Goal: Transaction & Acquisition: Purchase product/service

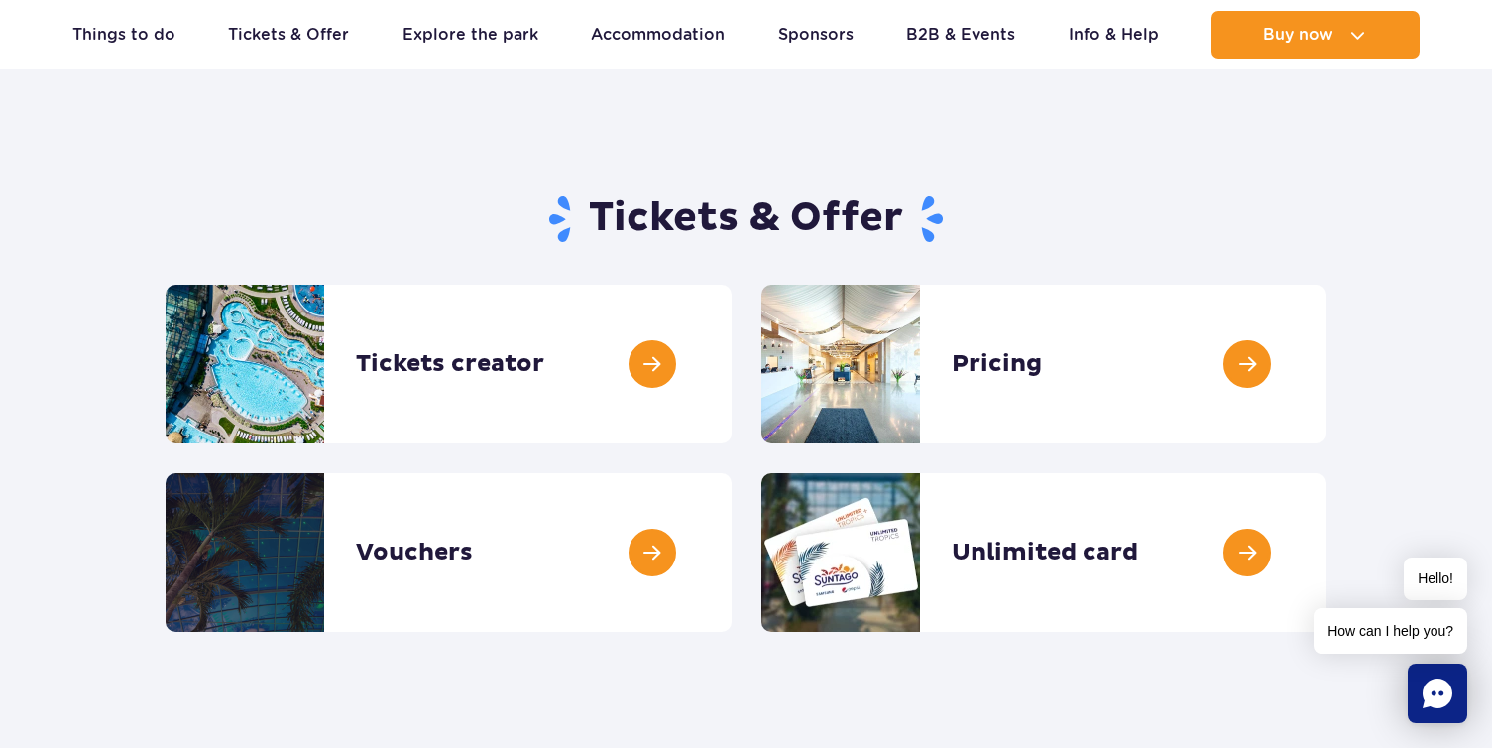
scroll to position [99, 0]
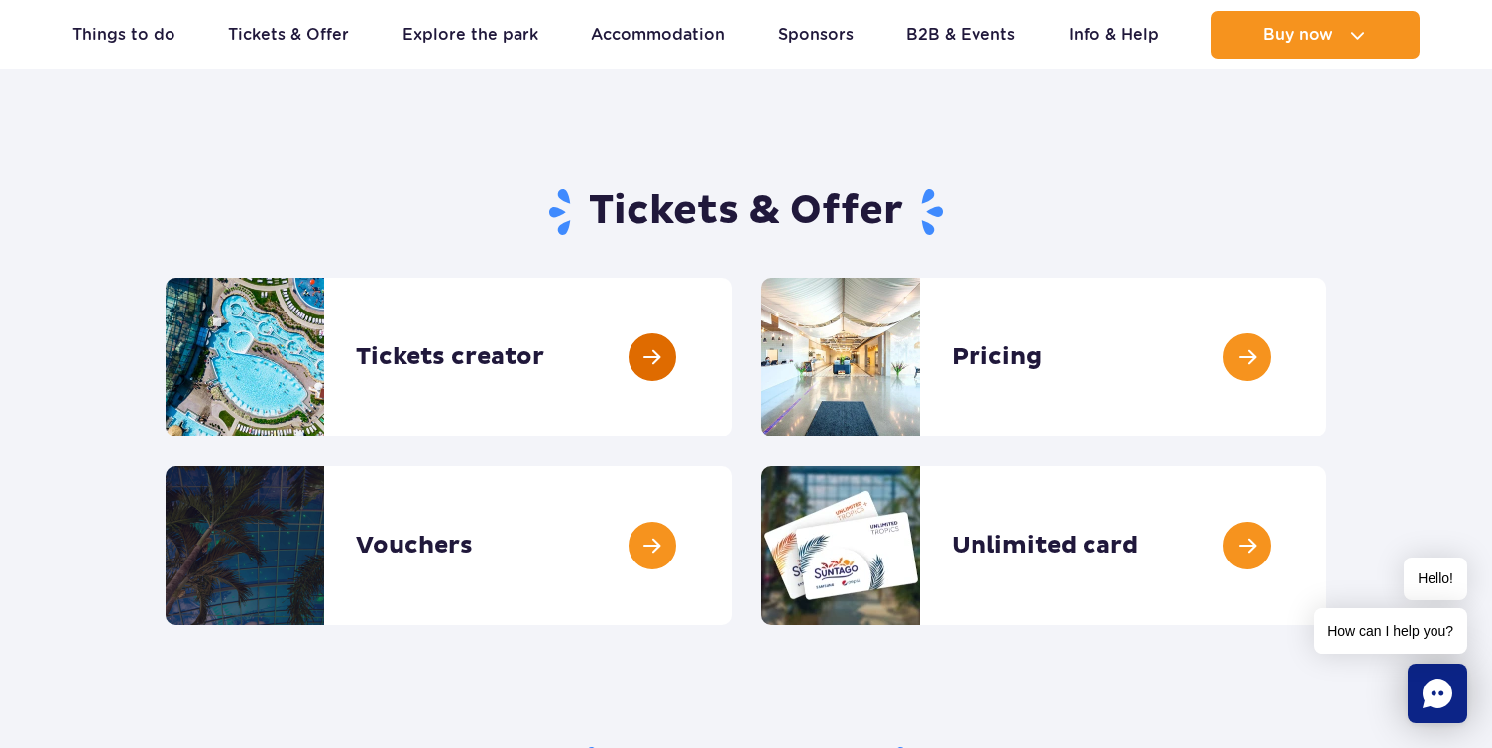
click at [732, 344] on link at bounding box center [732, 357] width 0 height 159
click at [1327, 348] on link at bounding box center [1327, 357] width 0 height 159
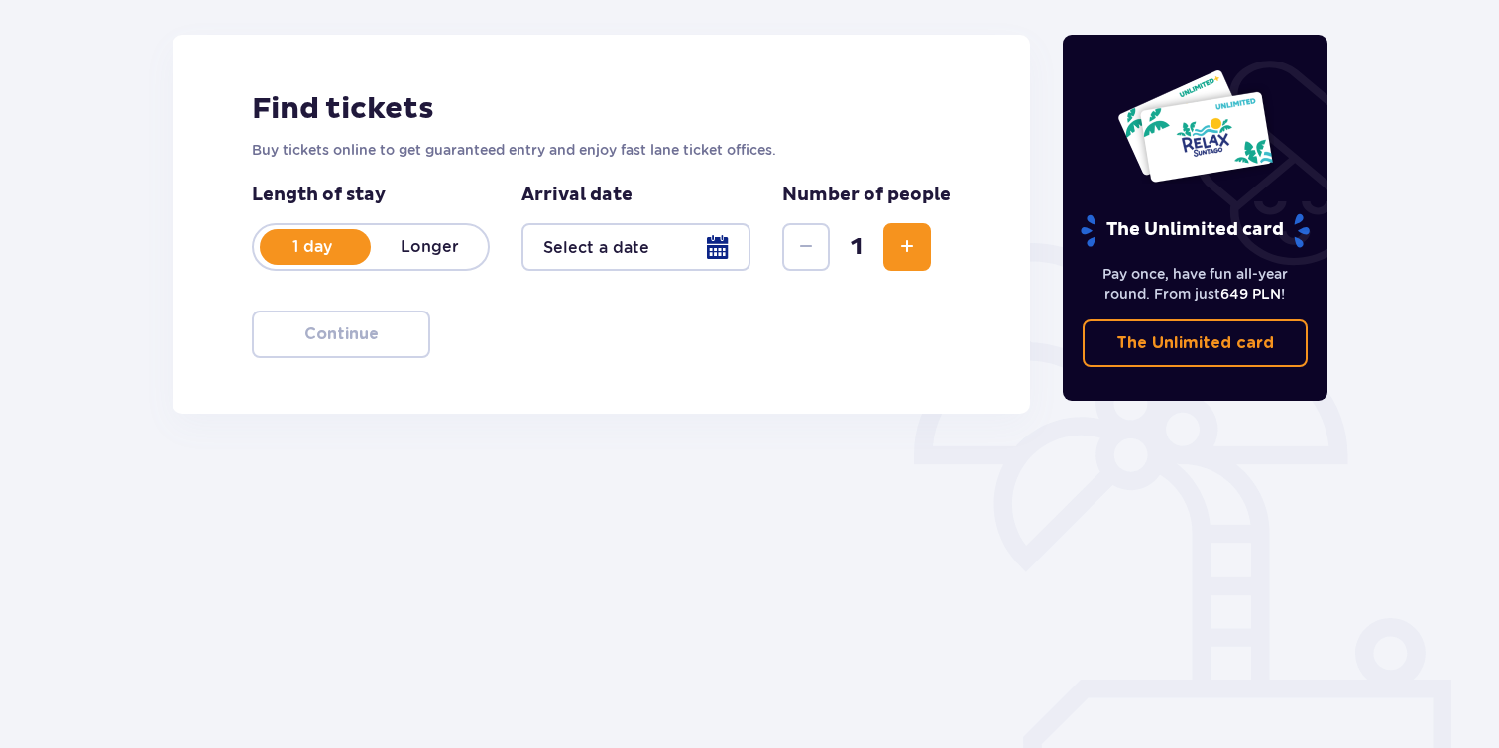
scroll to position [263, 0]
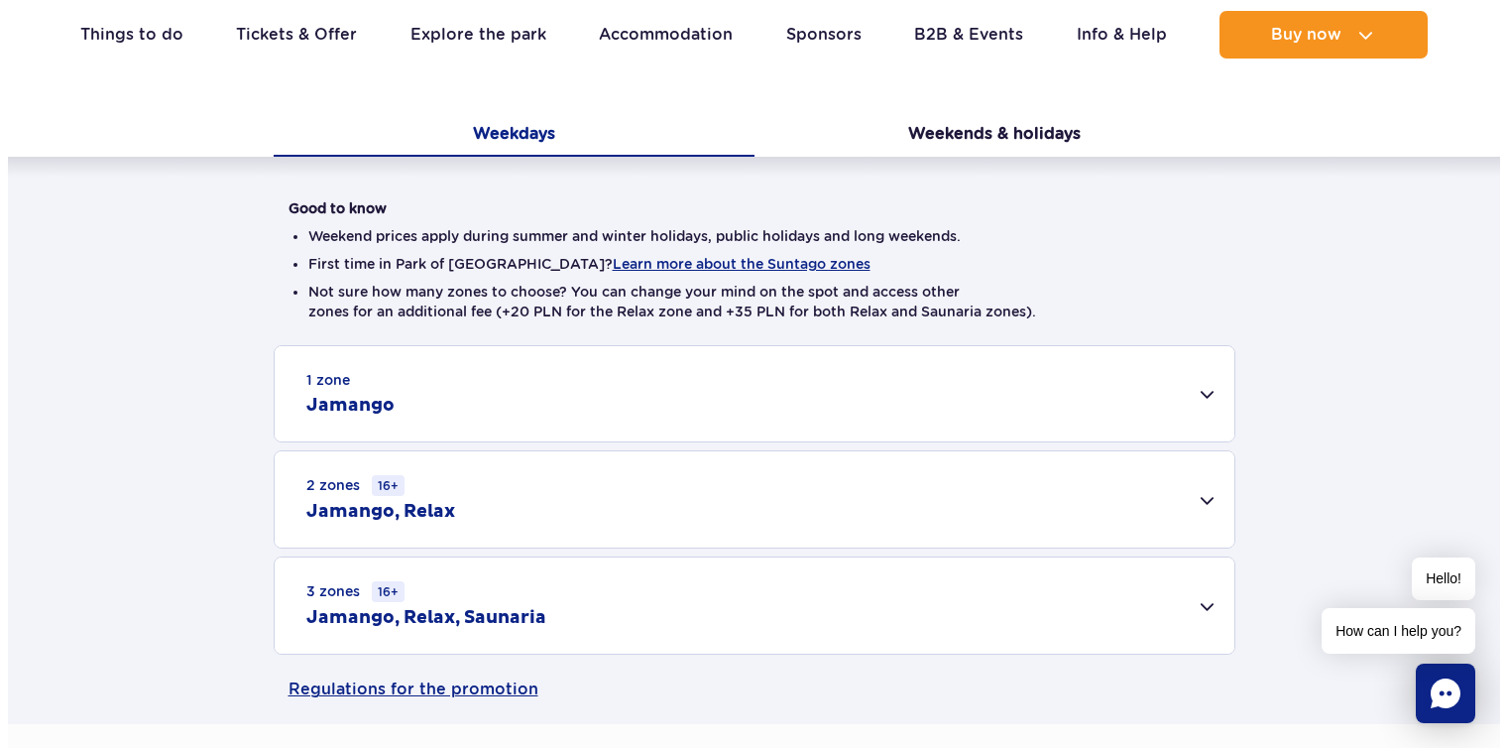
scroll to position [397, 0]
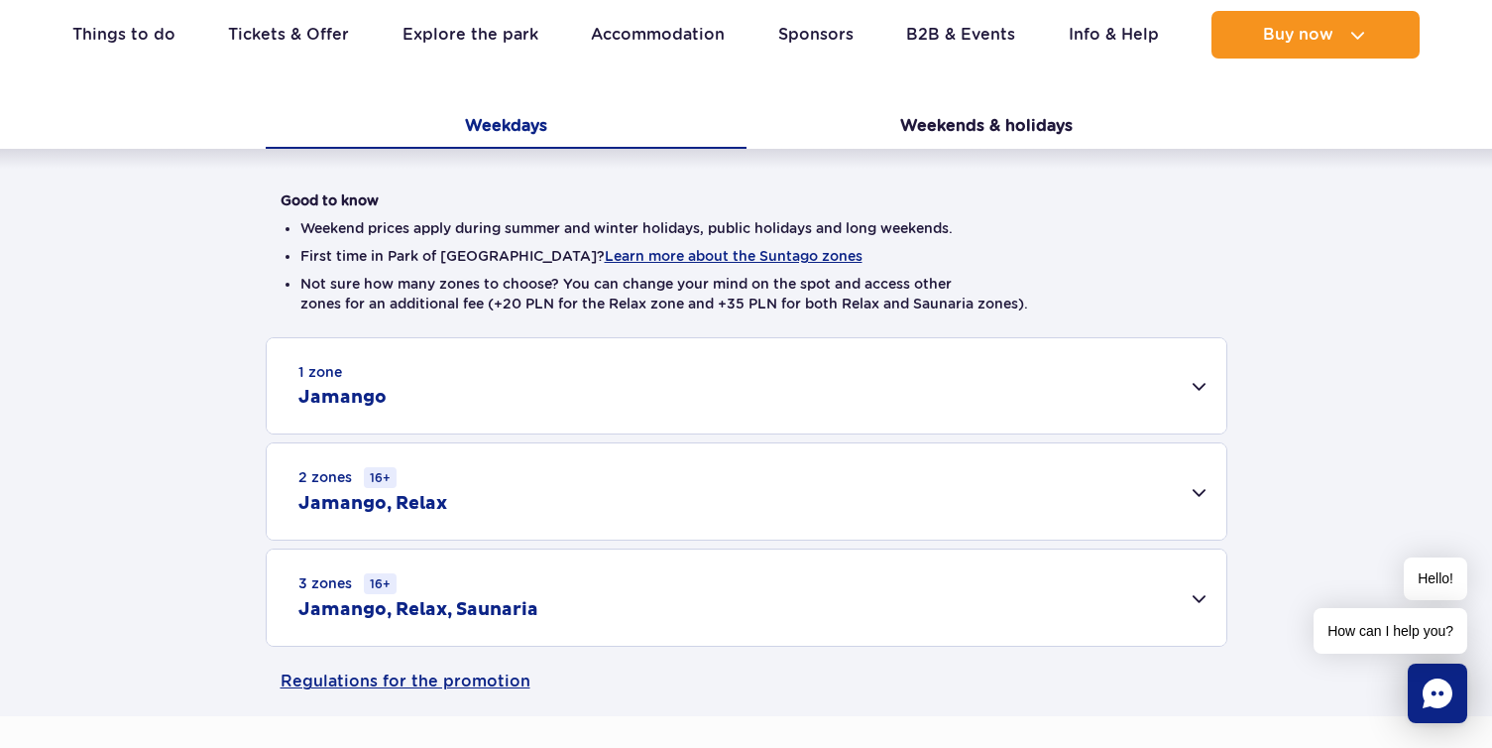
drag, startPoint x: 699, startPoint y: 258, endPoint x: 670, endPoint y: 259, distance: 28.8
click at [670, 259] on button "Learn more about the Suntago zones" at bounding box center [734, 256] width 258 height 16
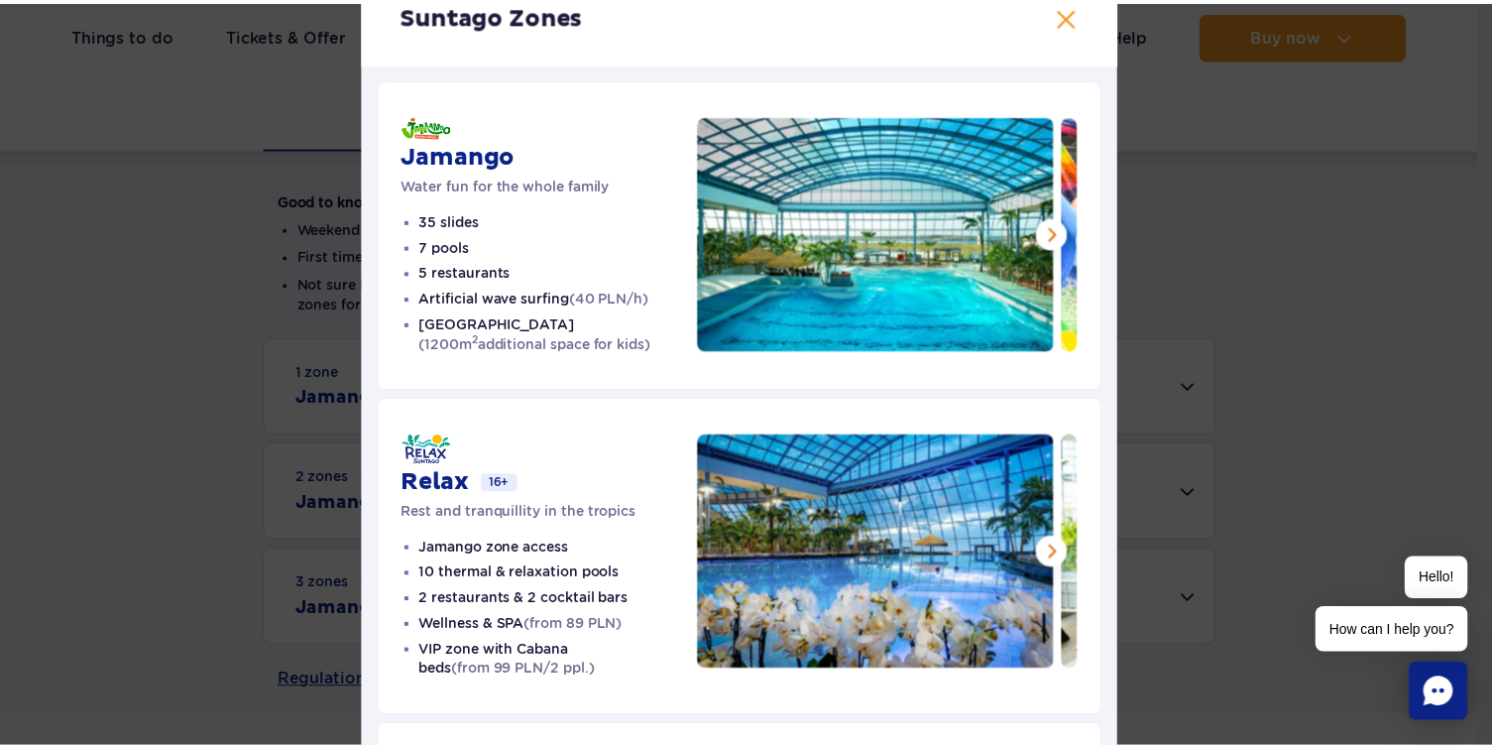
scroll to position [99, 0]
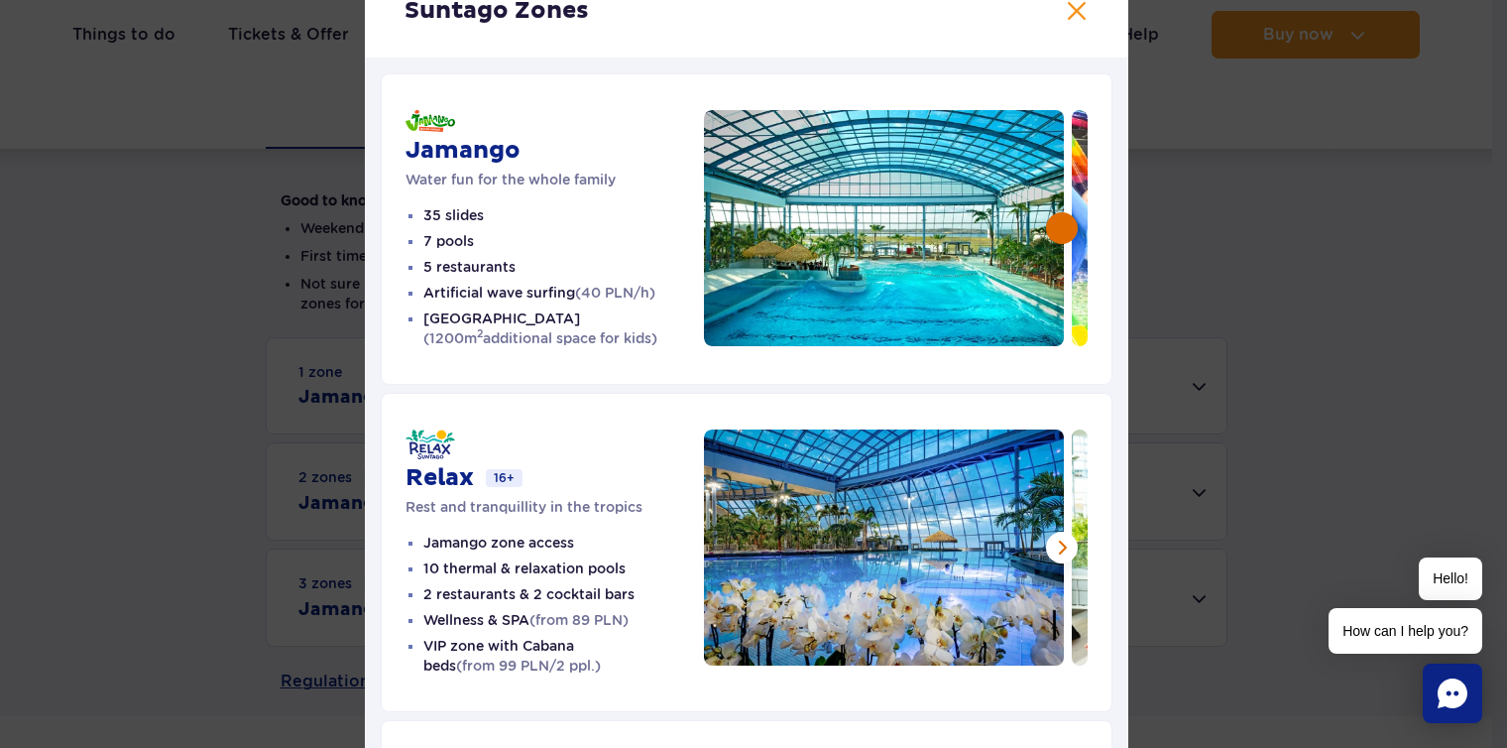
click at [1051, 229] on button at bounding box center [1062, 228] width 32 height 32
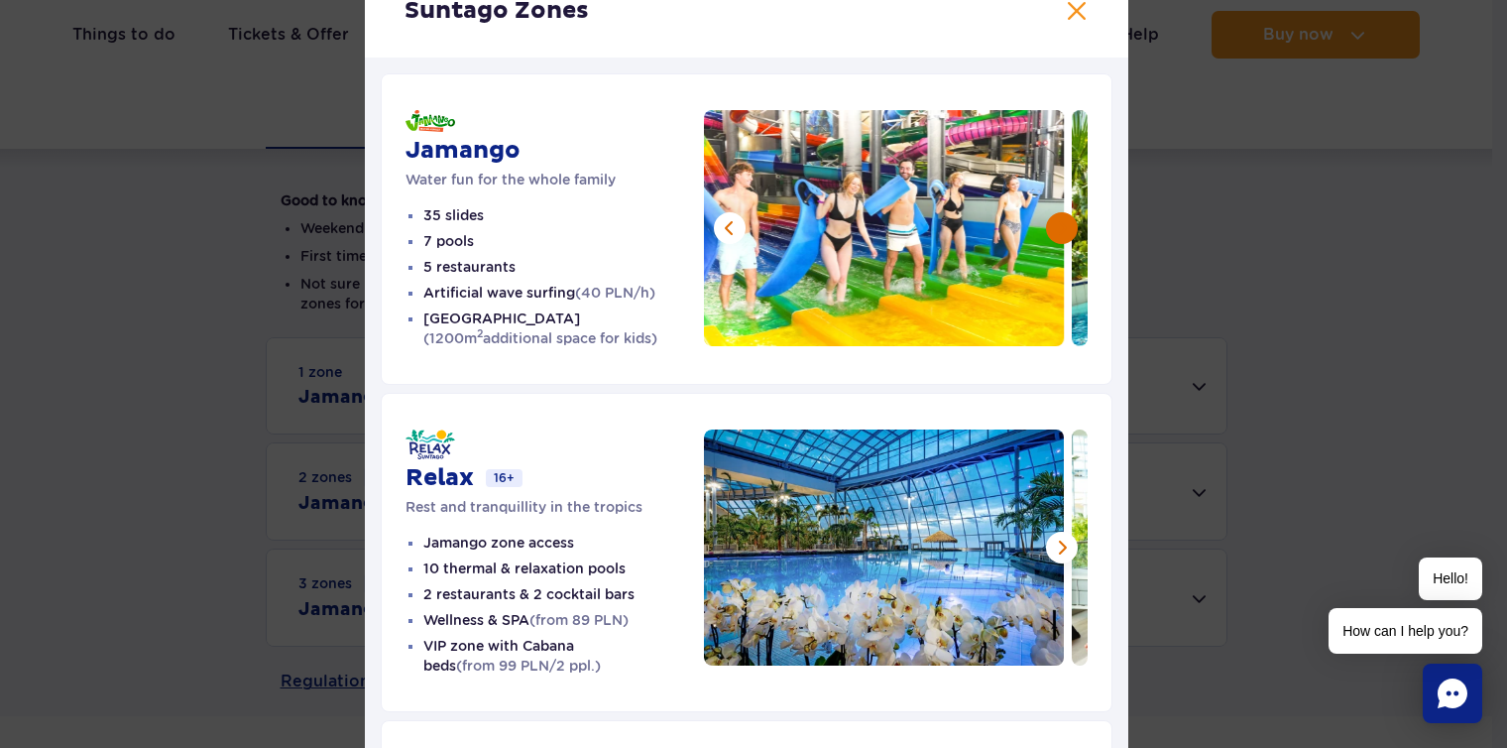
click at [1050, 229] on button at bounding box center [1062, 228] width 32 height 32
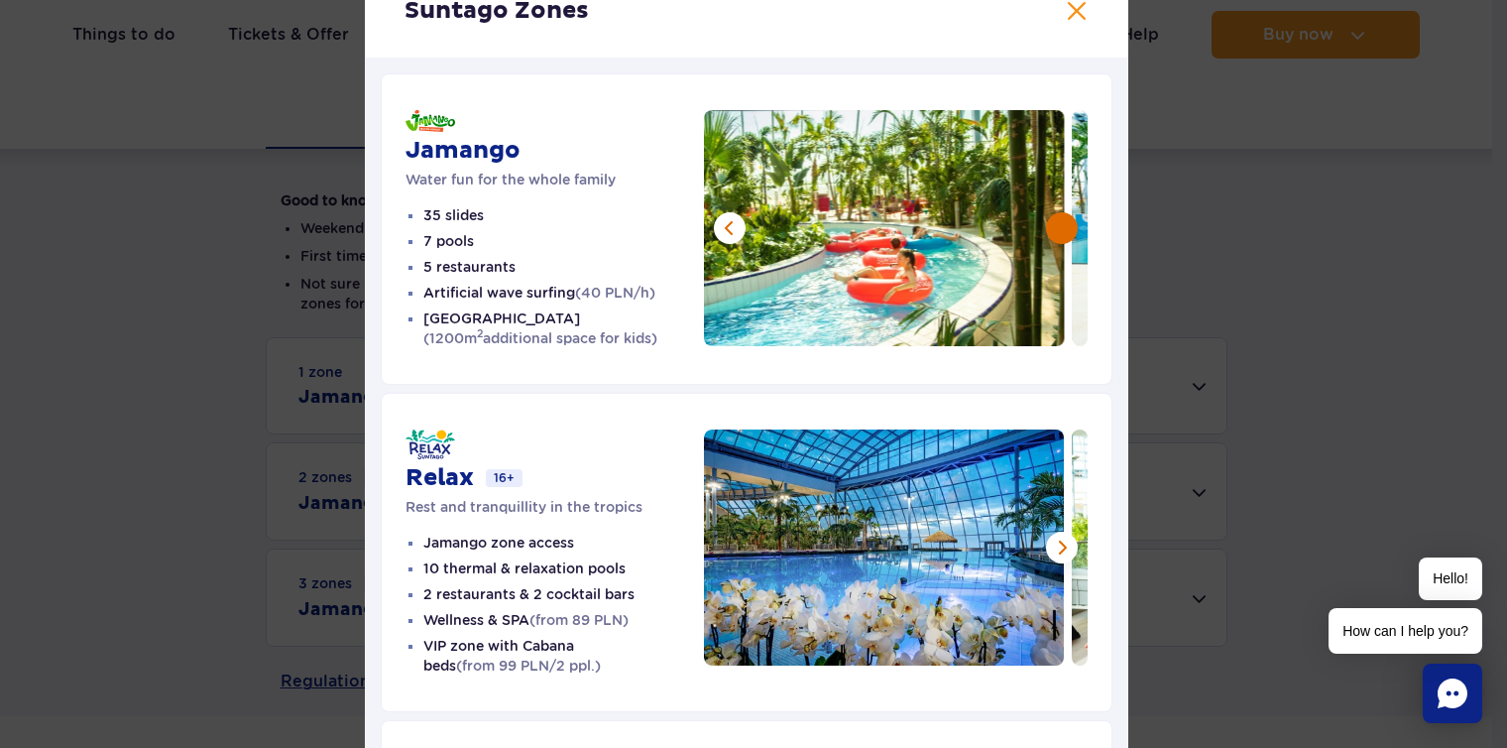
click at [1050, 229] on button at bounding box center [1062, 228] width 32 height 32
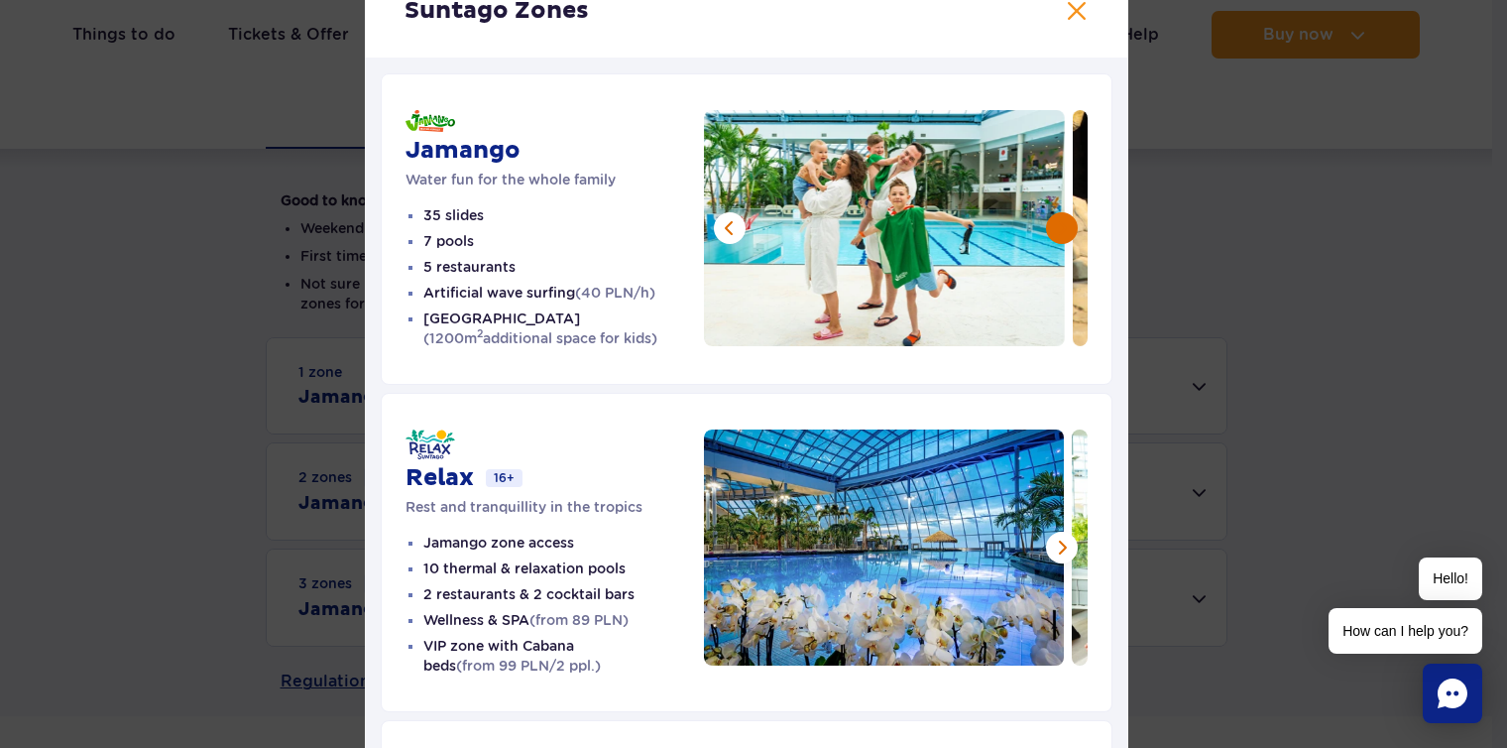
click at [1050, 229] on button at bounding box center [1062, 228] width 32 height 32
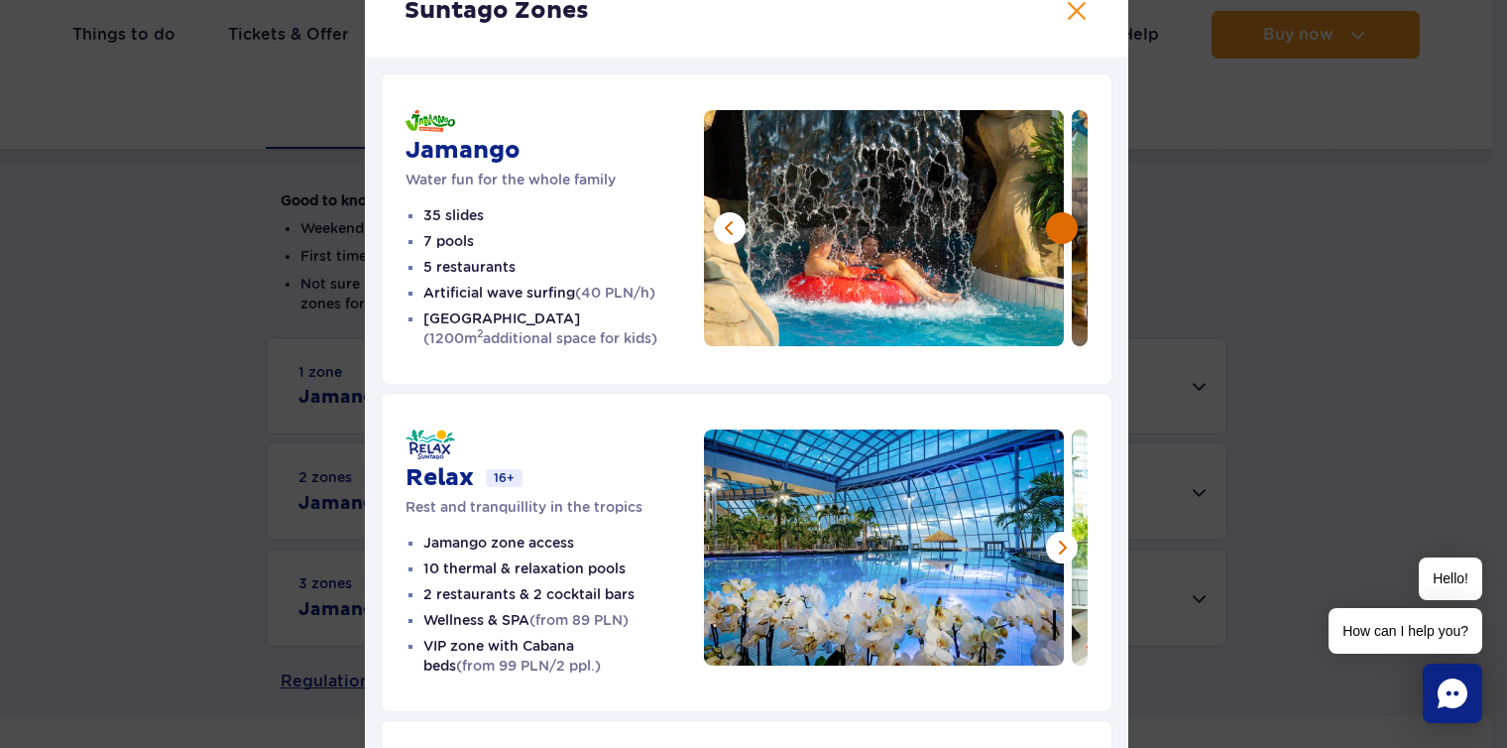
click at [1050, 229] on button at bounding box center [1062, 228] width 32 height 32
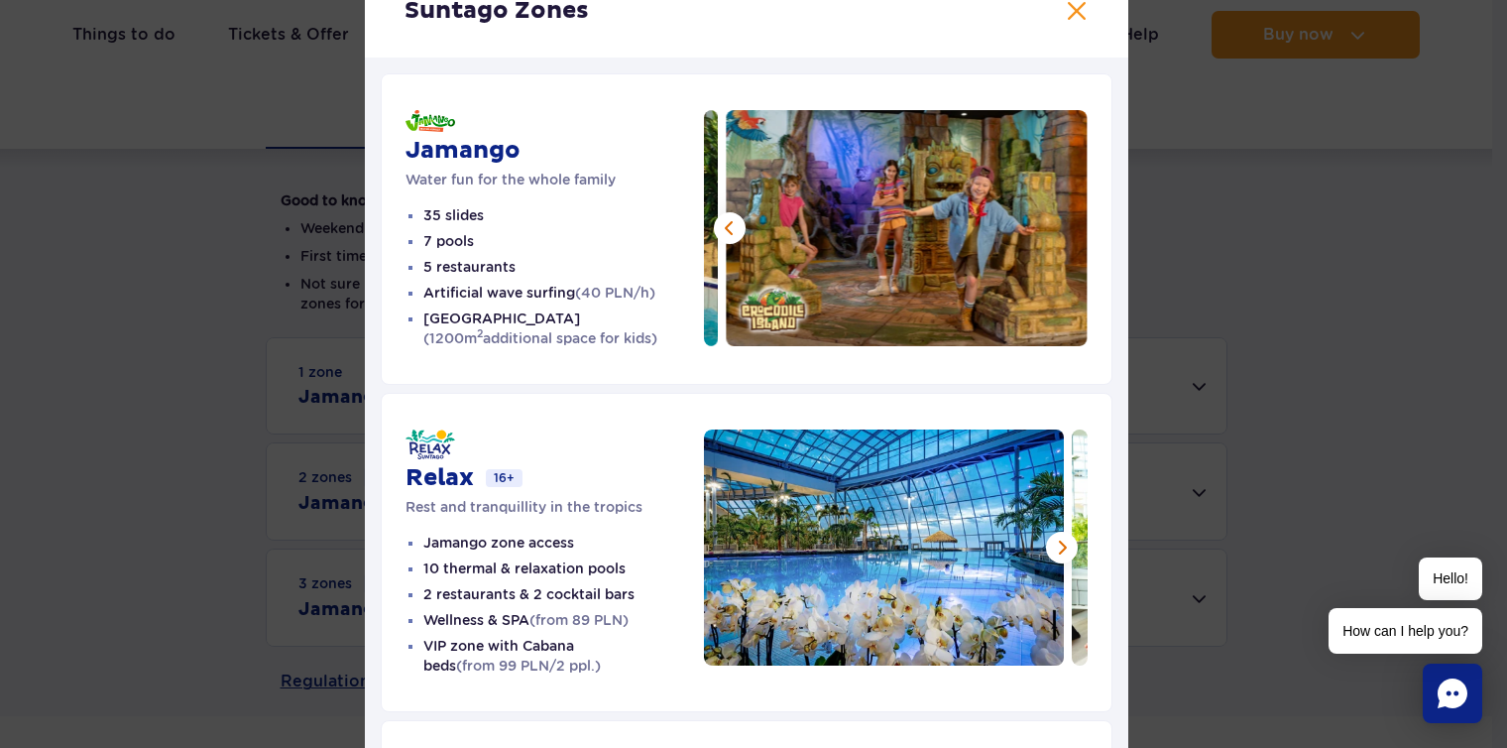
click at [1050, 228] on img at bounding box center [907, 228] width 361 height 236
click at [1065, 11] on button at bounding box center [1077, 11] width 24 height 24
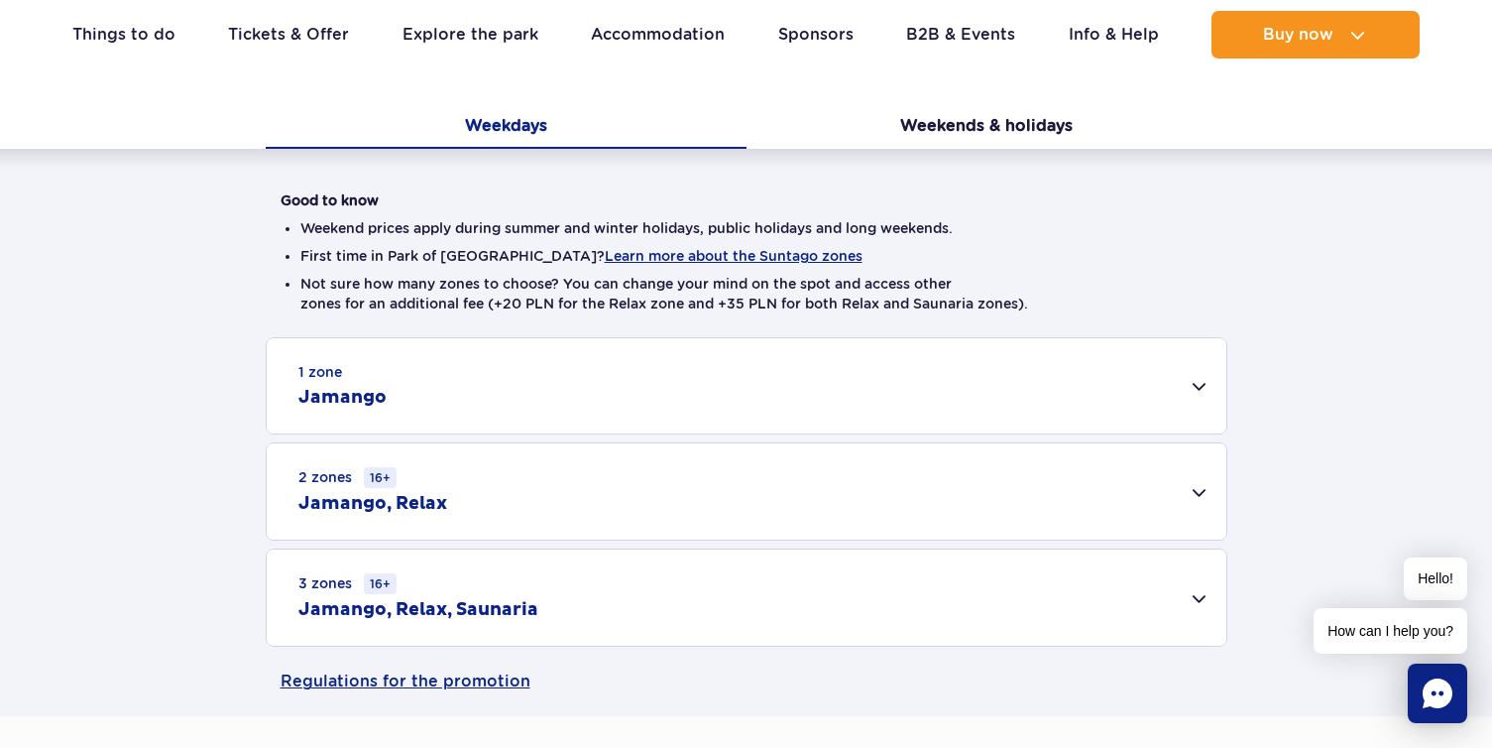
click at [1006, 383] on div "1 zone Jamango" at bounding box center [747, 385] width 960 height 95
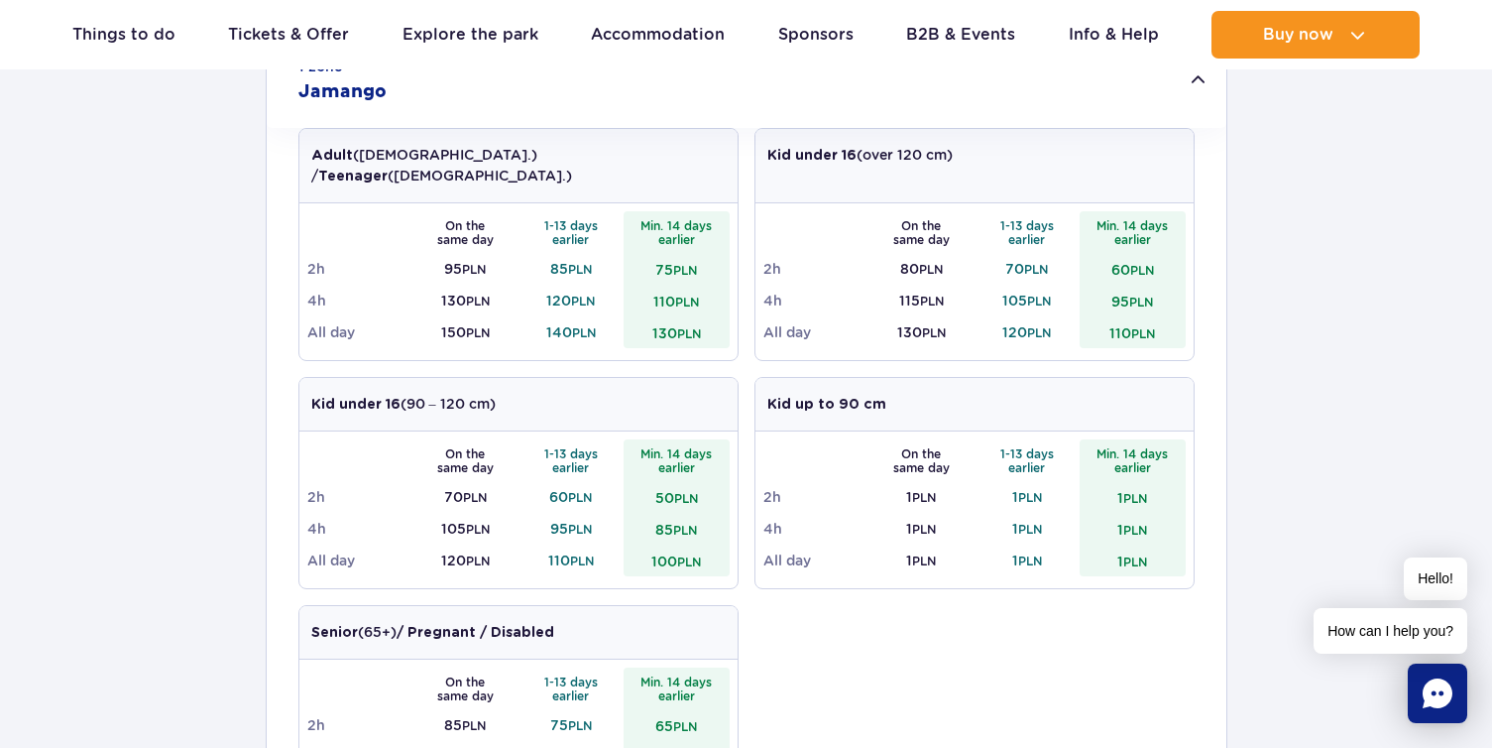
scroll to position [694, 0]
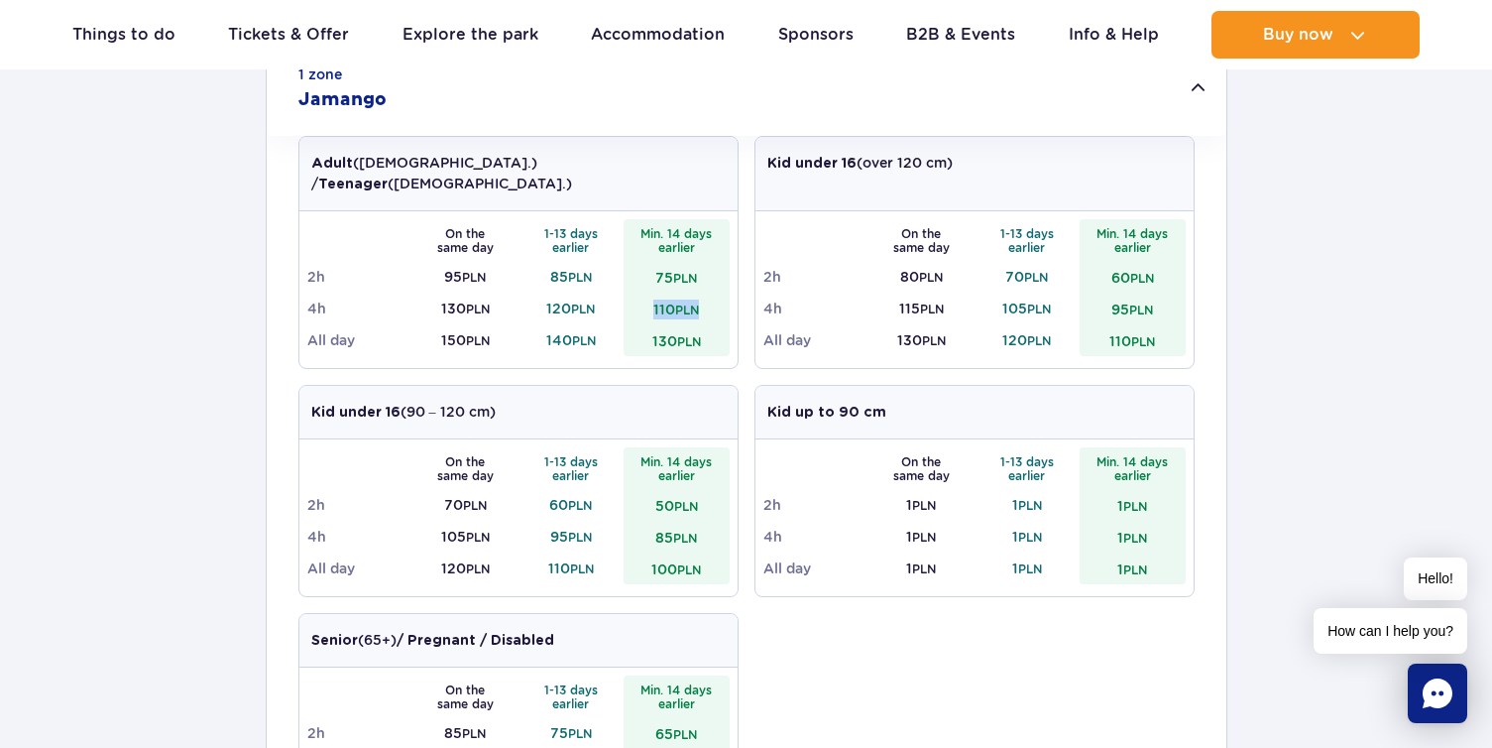
drag, startPoint x: 704, startPoint y: 287, endPoint x: 647, endPoint y: 294, distance: 57.1
click at [647, 294] on td "110 PLN" at bounding box center [677, 308] width 106 height 32
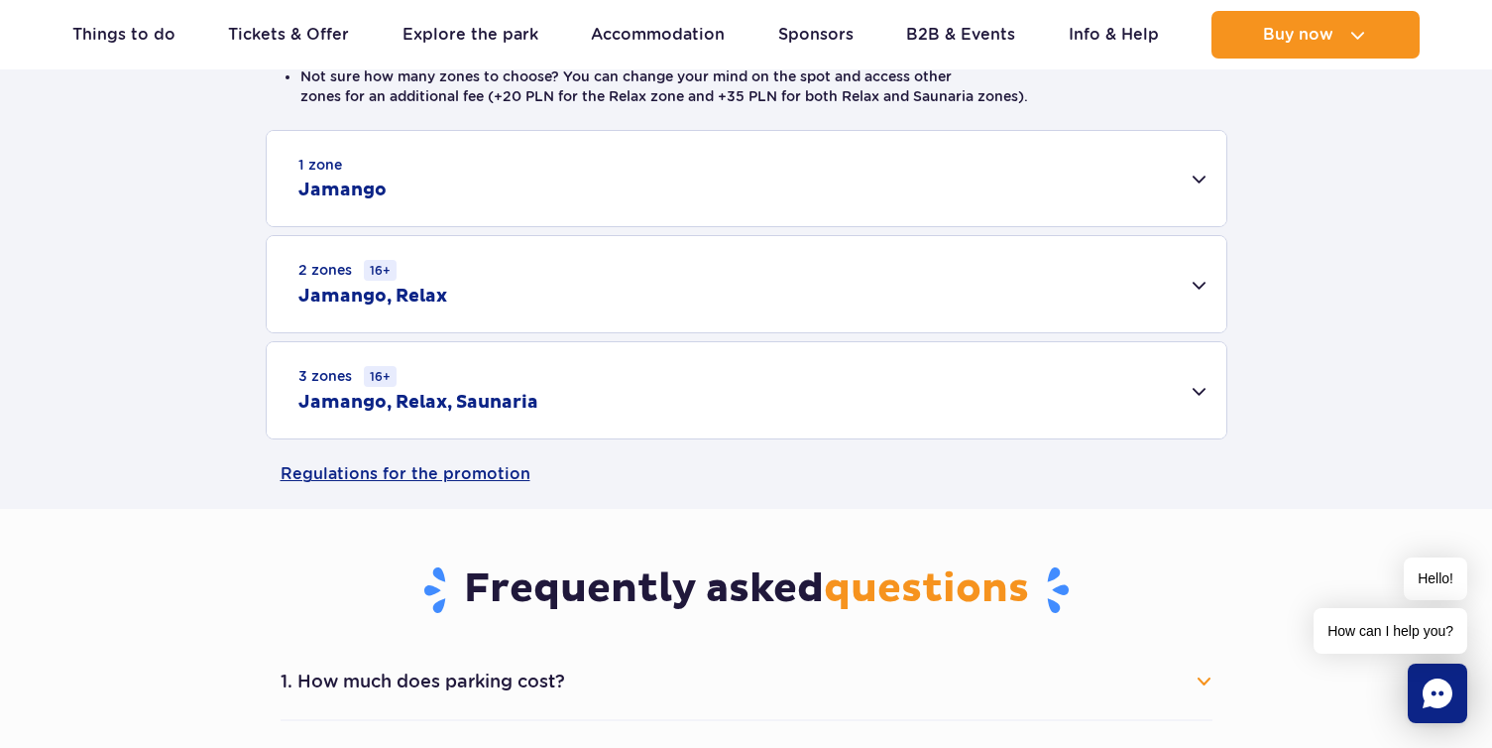
scroll to position [198, 0]
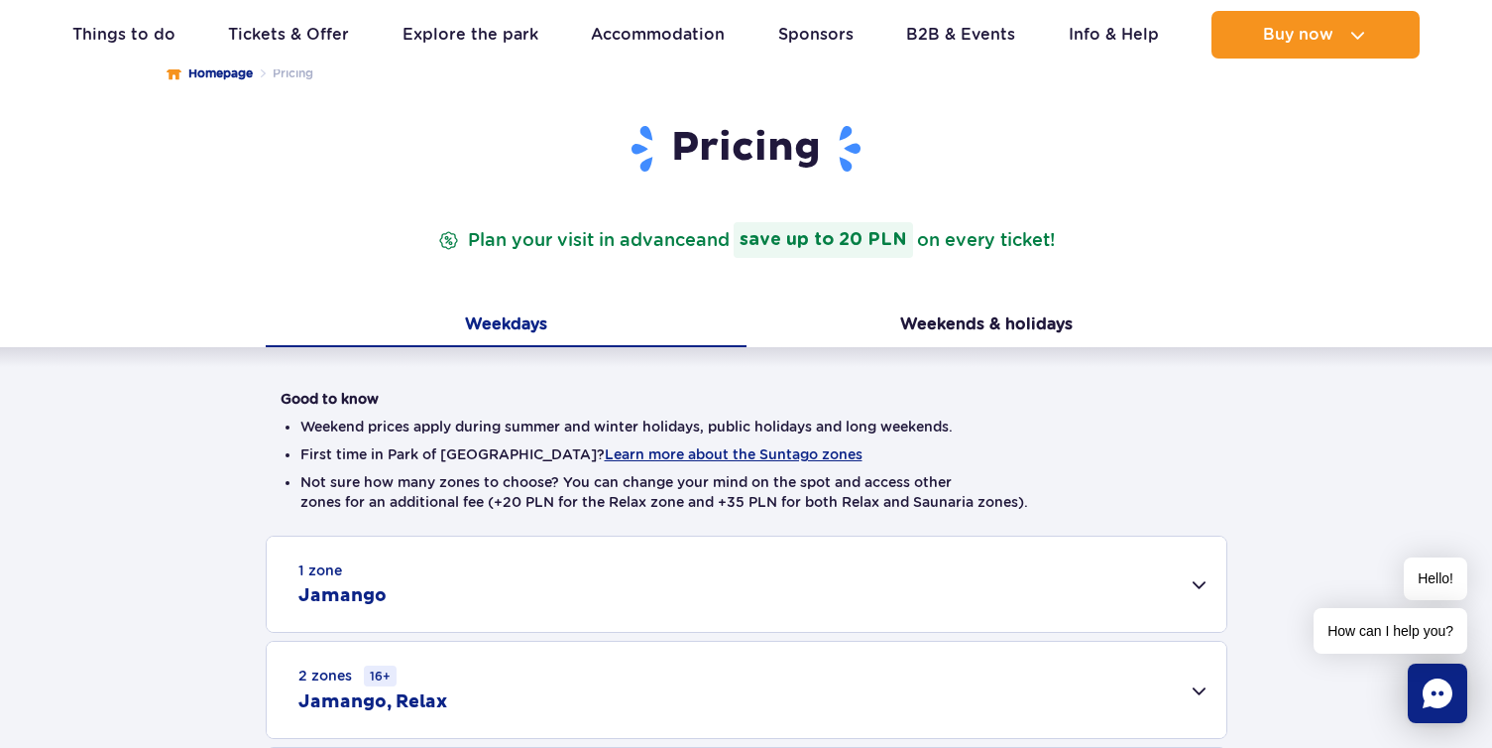
click at [977, 583] on div "1 zone Jamango" at bounding box center [747, 583] width 960 height 95
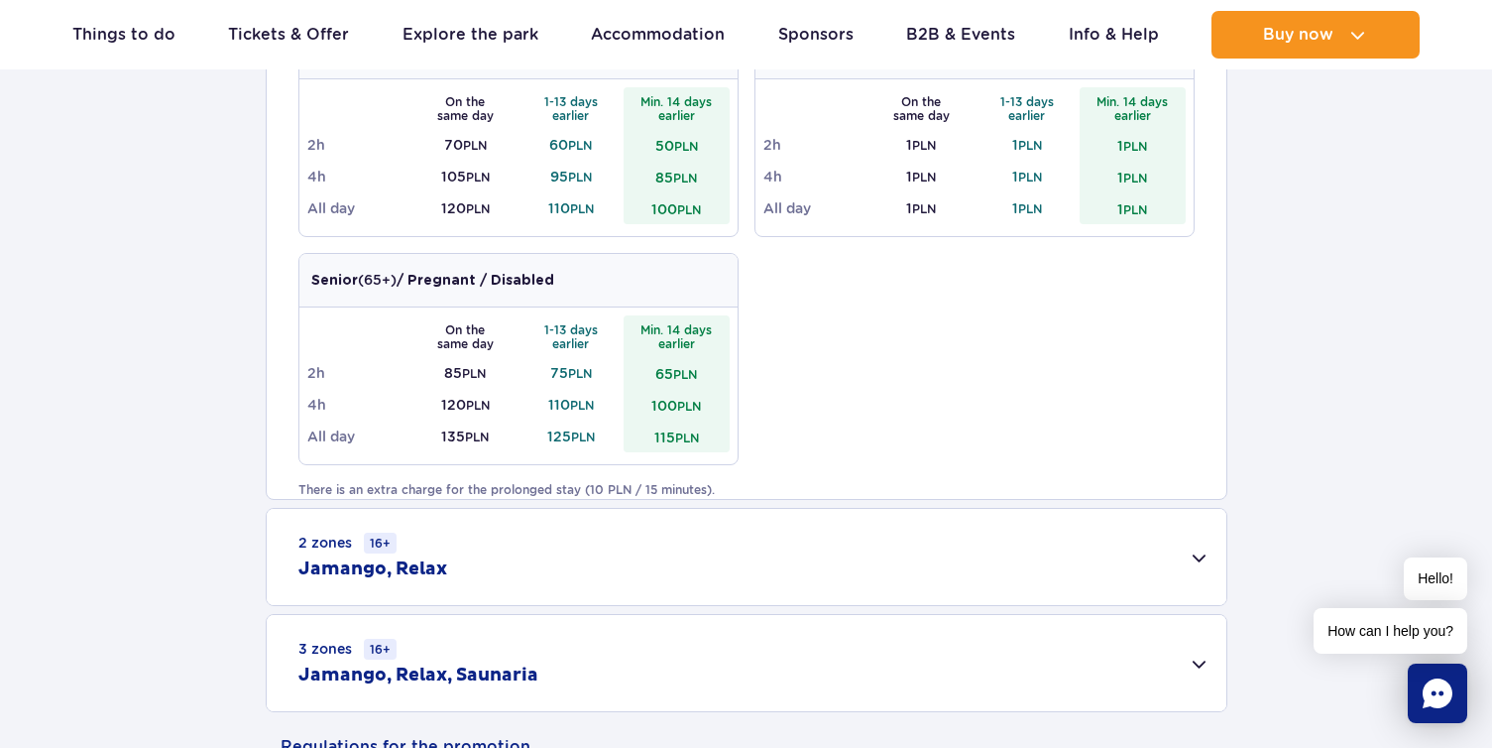
scroll to position [1190, 0]
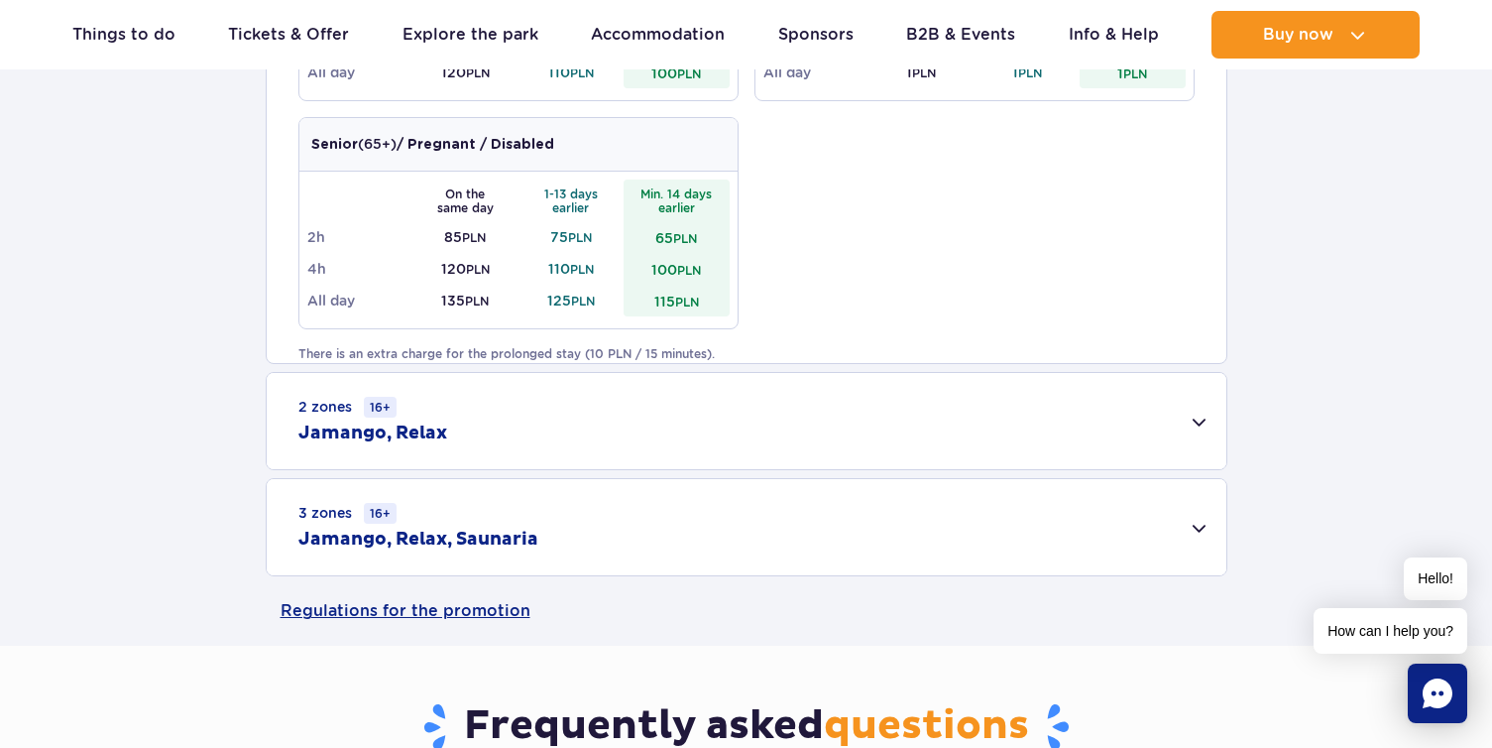
click at [951, 435] on div "2 zones 16+ [GEOGRAPHIC_DATA], Relax" at bounding box center [747, 421] width 960 height 96
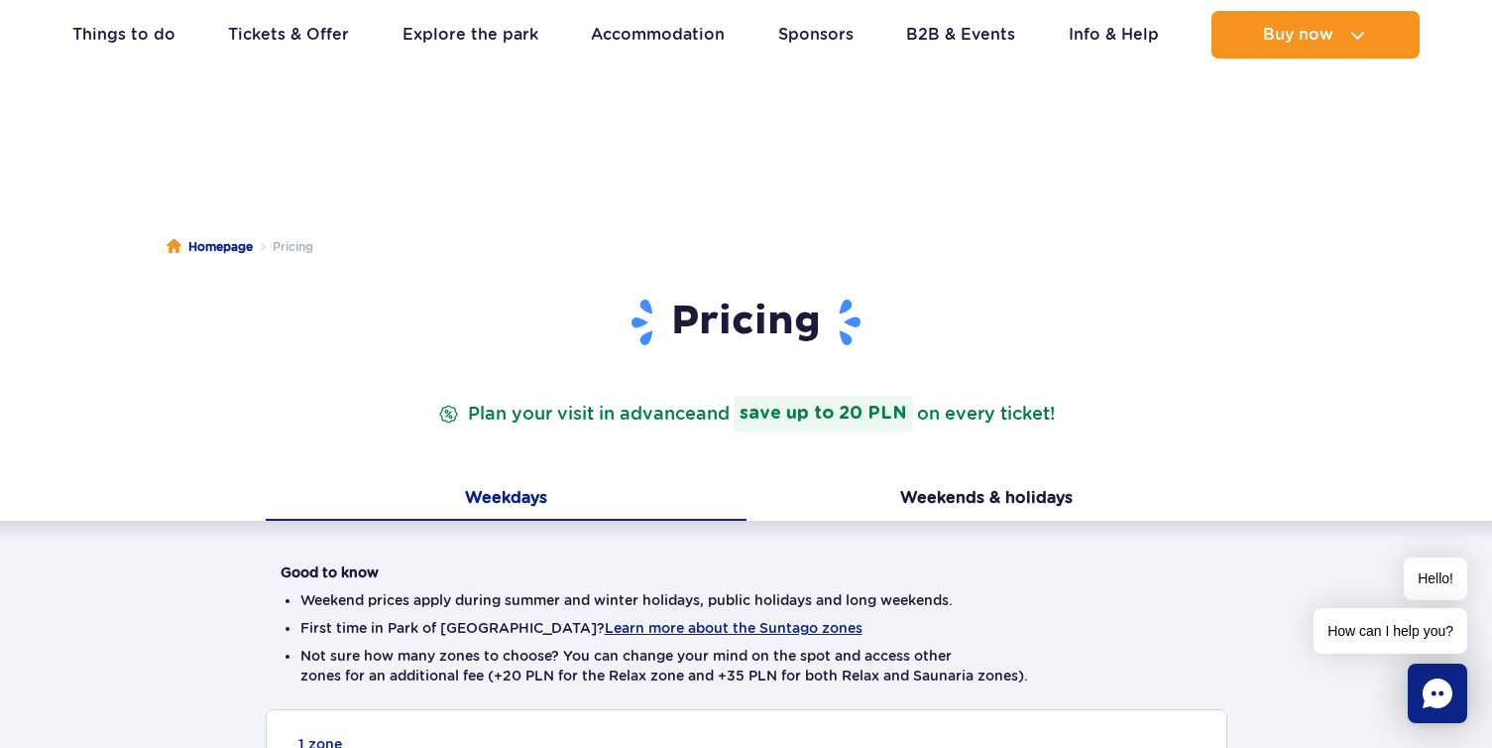
scroll to position [0, 0]
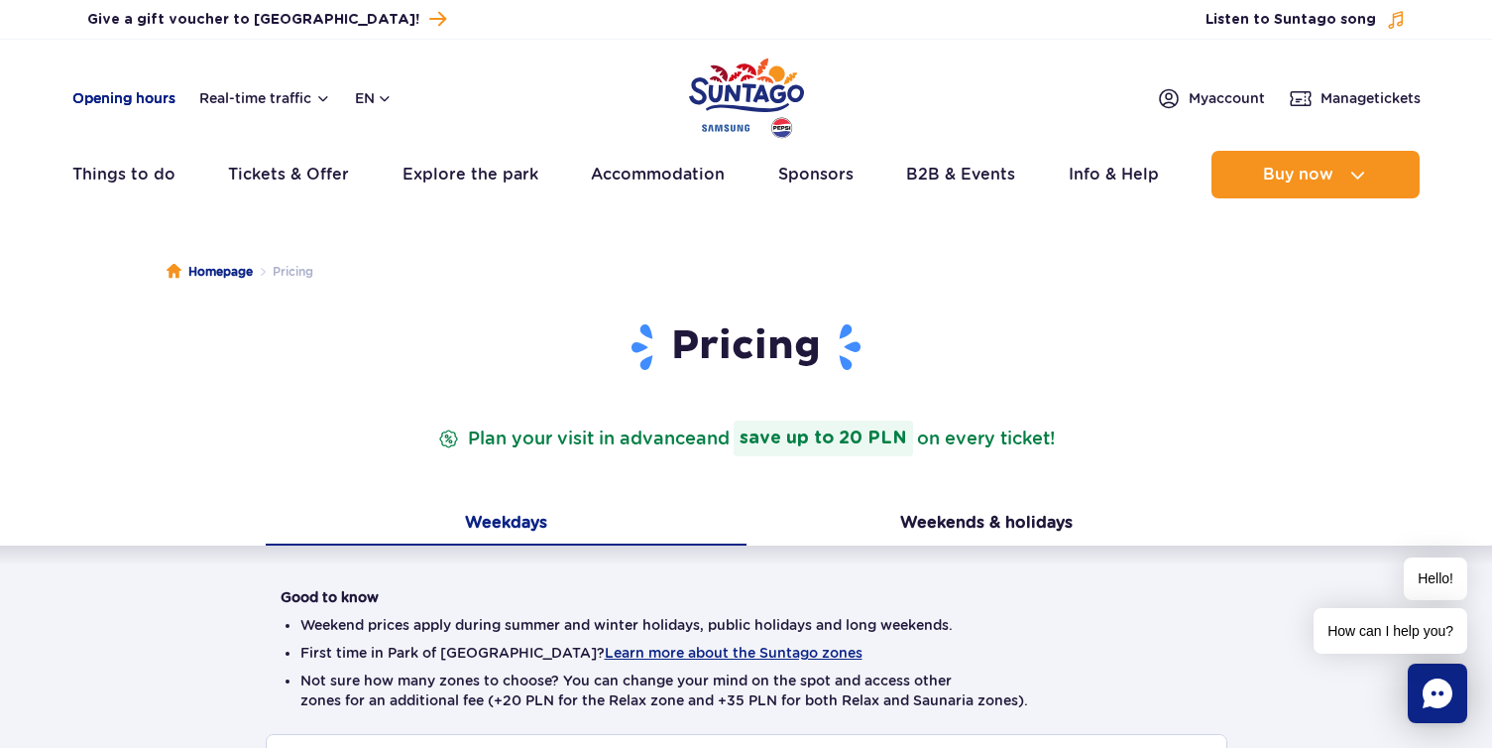
click at [150, 101] on link "Opening hours" at bounding box center [123, 98] width 103 height 20
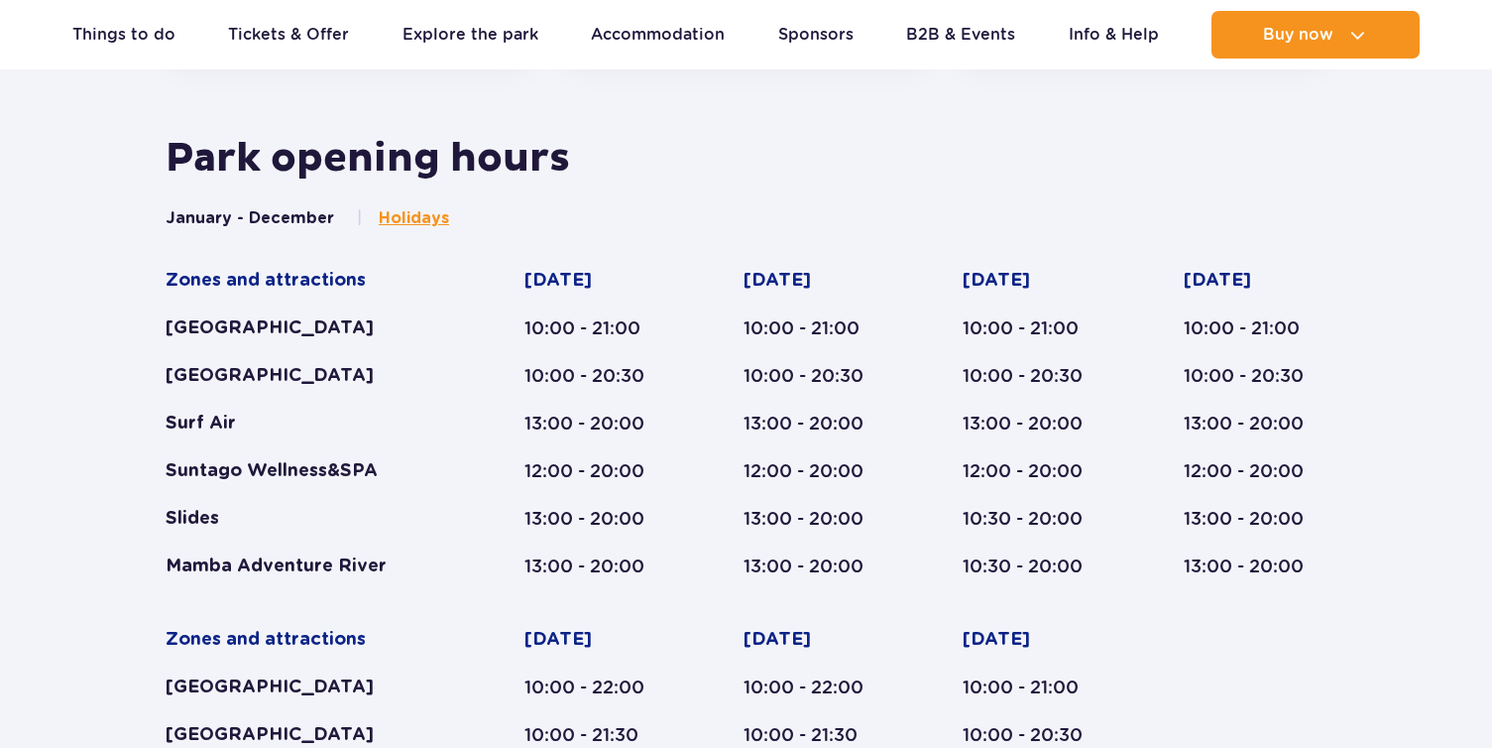
scroll to position [820, 0]
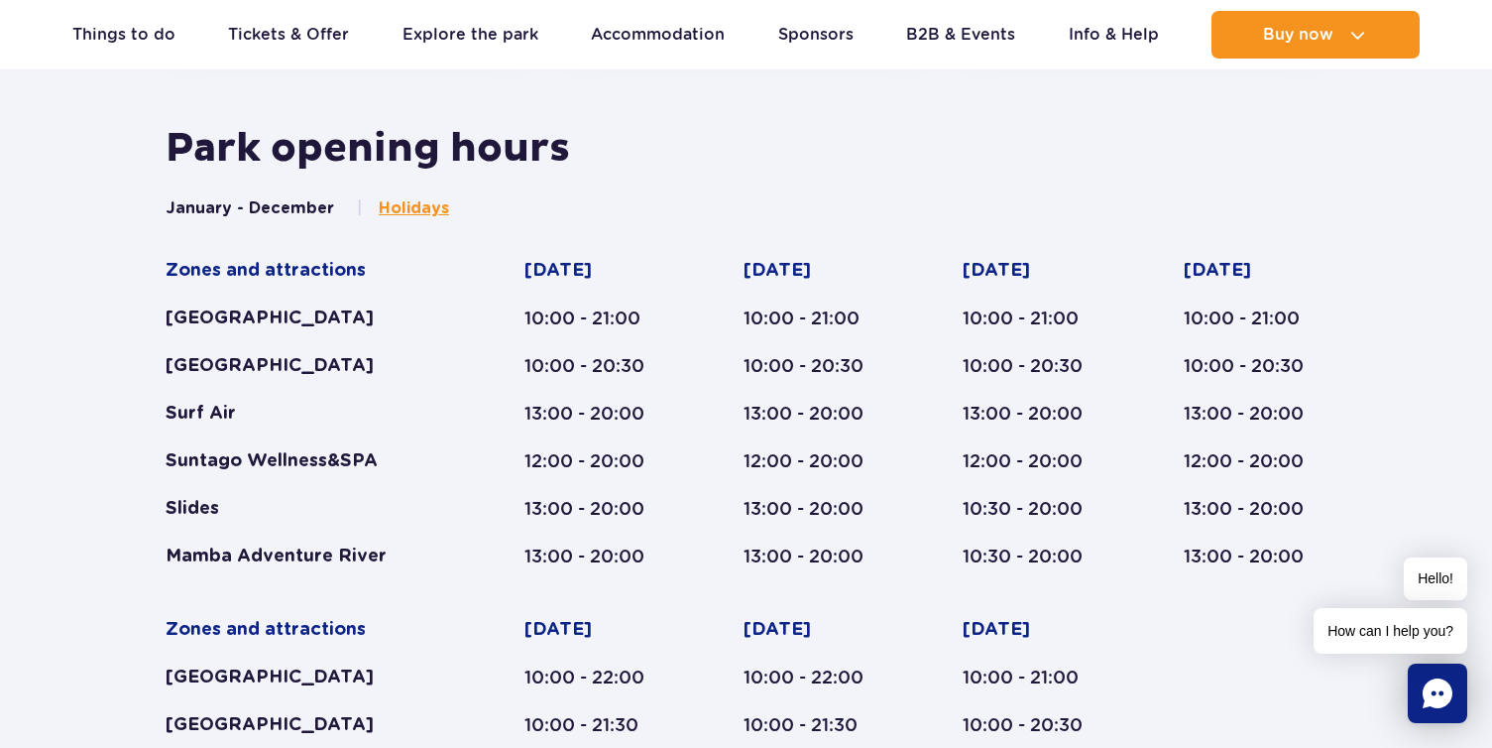
click at [278, 205] on button "January - December" at bounding box center [250, 208] width 169 height 22
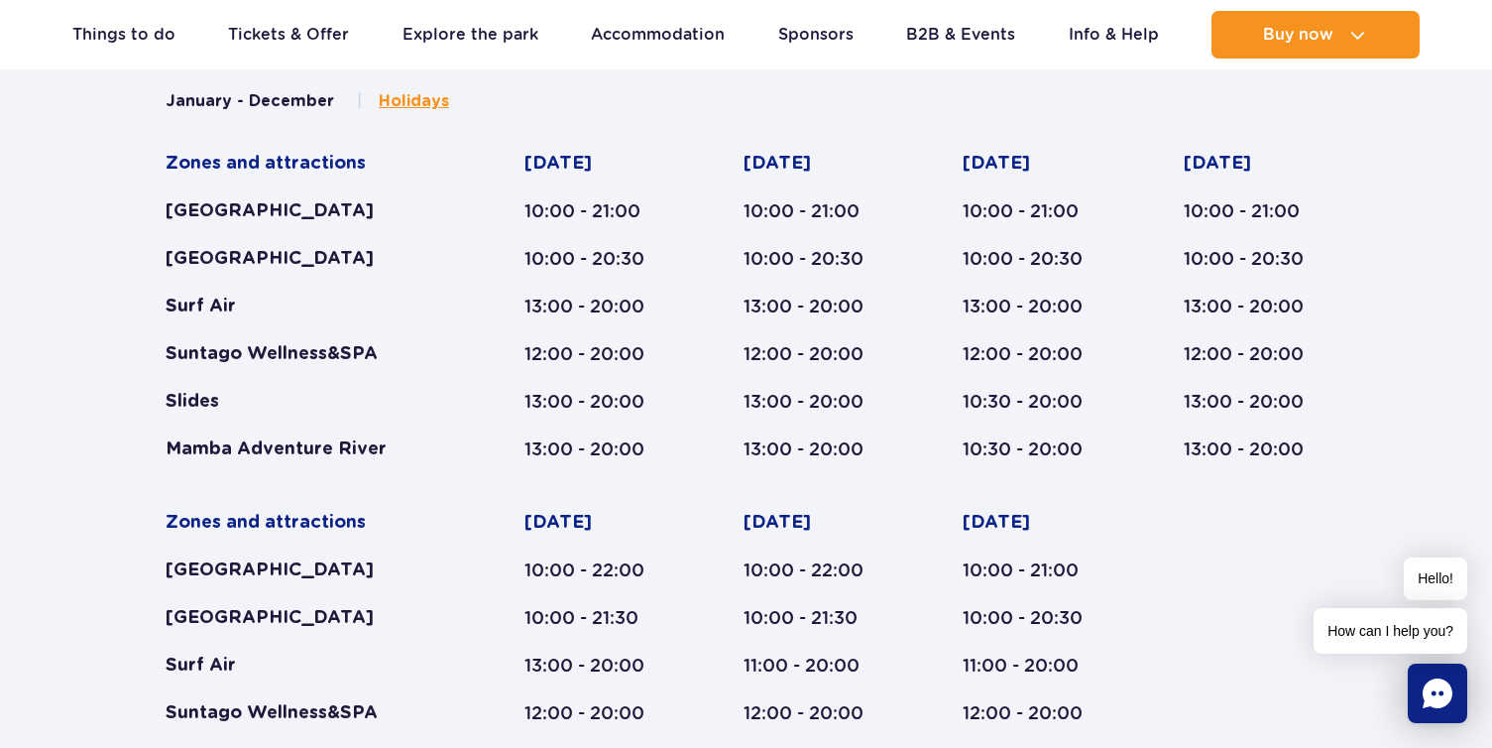
scroll to position [919, 0]
